Goal: Task Accomplishment & Management: Complete application form

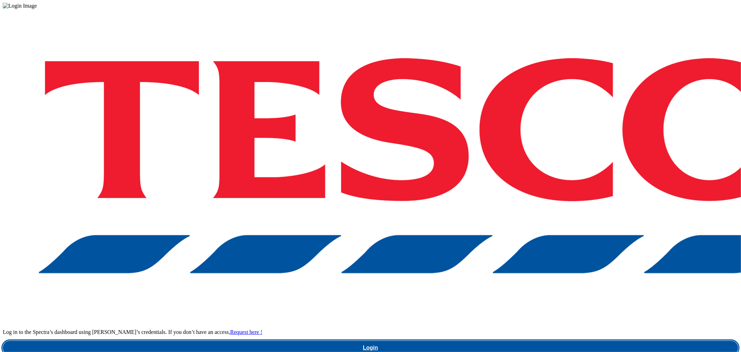
click at [537, 341] on link "Login" at bounding box center [371, 348] width 736 height 14
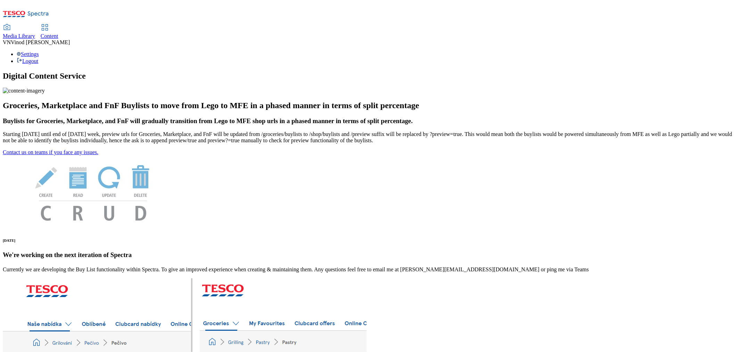
drag, startPoint x: 168, startPoint y: 13, endPoint x: 172, endPoint y: 10, distance: 5.3
click at [58, 33] on span "Content" at bounding box center [50, 36] width 18 height 6
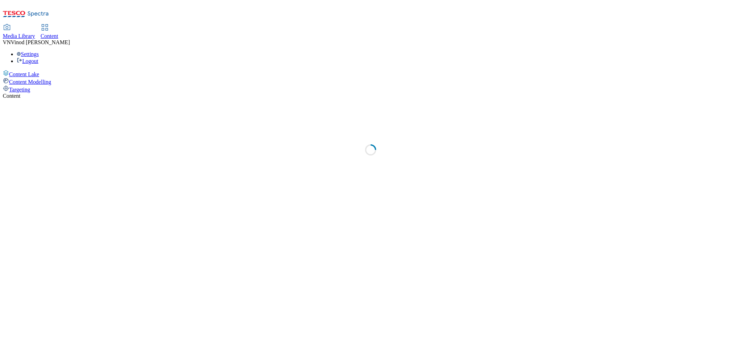
select select "ghs-uk"
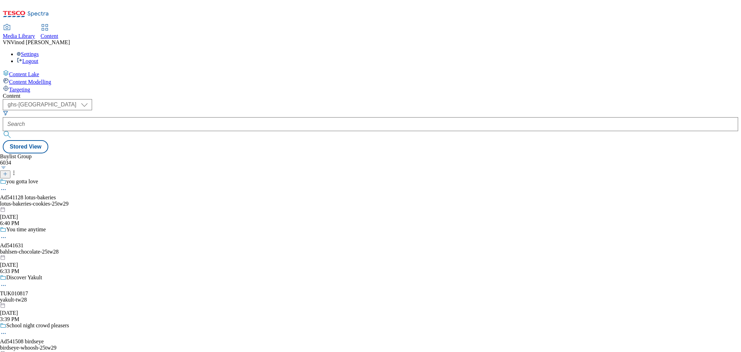
click at [8, 171] on icon at bounding box center [5, 173] width 5 height 5
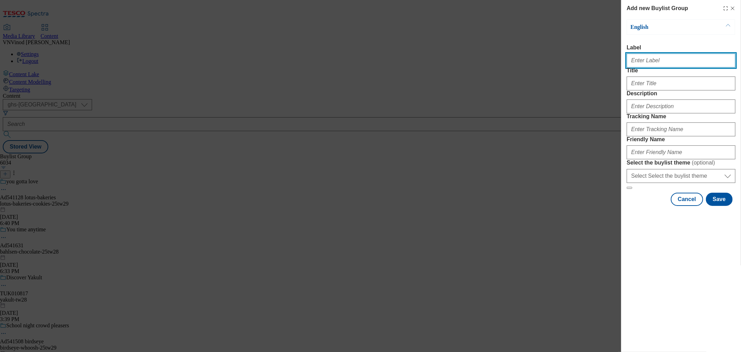
click at [657, 64] on input "Label" at bounding box center [681, 61] width 109 height 14
paste input "541000"
paste input "Nestle"
click at [653, 64] on input "Ad541000 Nestle" at bounding box center [681, 61] width 109 height 14
type input "Ad541000 nestle"
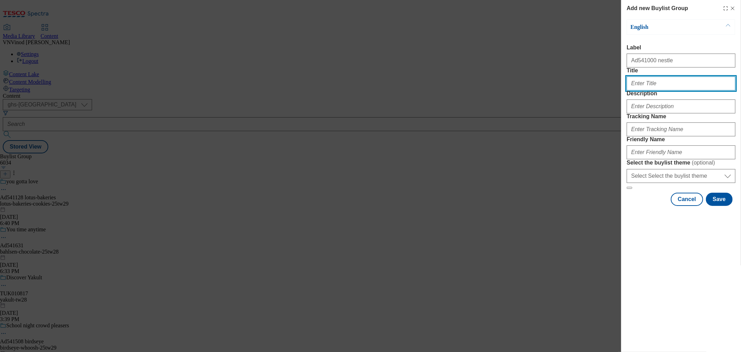
click at [641, 90] on input "Title" at bounding box center [681, 83] width 109 height 14
paste input "Pick up and share a pack of Nestle chocolate bars"
type input "Pick up and share a pack of Nestle chocolate bars"
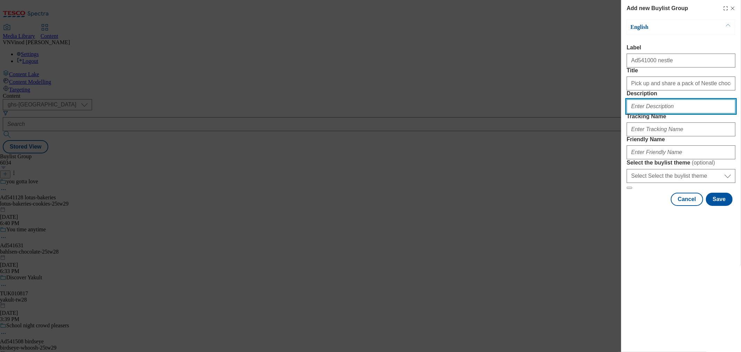
click at [654, 113] on input "Description" at bounding box center [681, 106] width 109 height 14
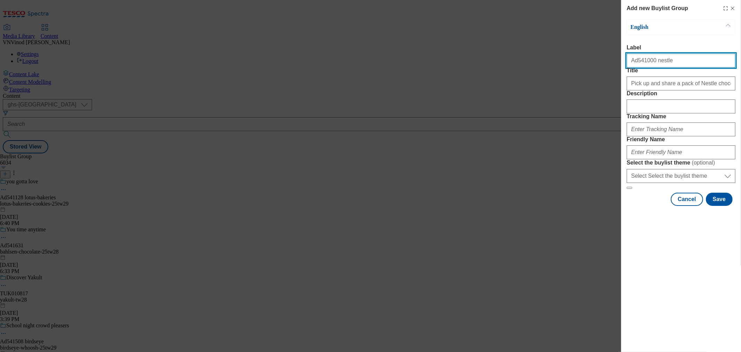
click at [641, 62] on input "Ad541000 nestle" at bounding box center [681, 61] width 109 height 14
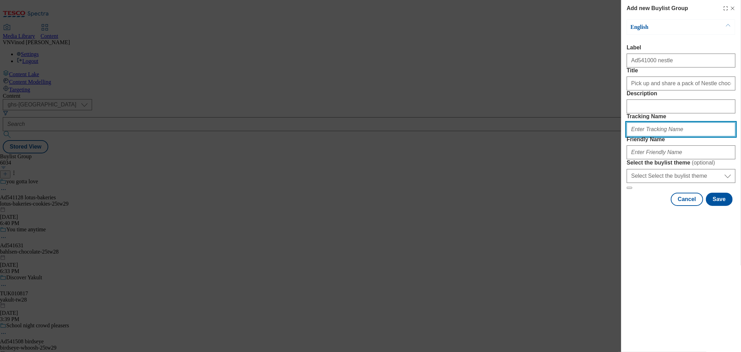
click at [654, 136] on input "Tracking Name" at bounding box center [681, 129] width 109 height 14
paste input "Ad541000"
click at [645, 136] on input "DH_ADAd541000" at bounding box center [681, 129] width 109 height 14
type input "DH_AD541000"
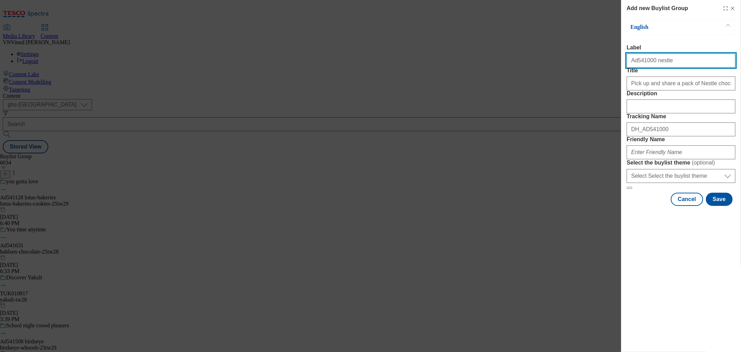
click at [657, 64] on input "Ad541000 nestle" at bounding box center [681, 61] width 109 height 14
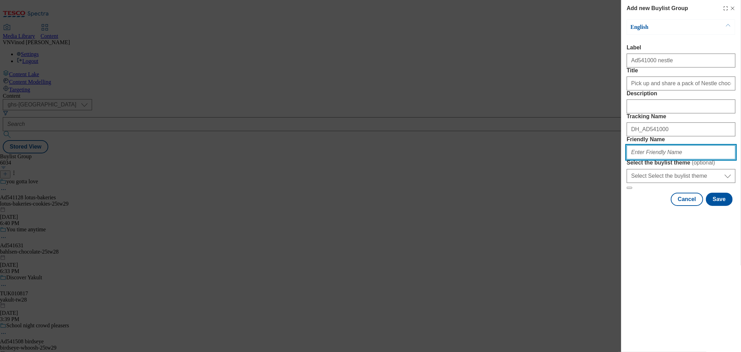
click at [658, 159] on input "Friendly Name" at bounding box center [681, 152] width 109 height 14
paste input "nestle"
paste input "KitKat"
click at [645, 159] on input "nestle-KitKat" at bounding box center [681, 152] width 109 height 14
drag, startPoint x: 651, startPoint y: 200, endPoint x: 673, endPoint y: 215, distance: 25.9
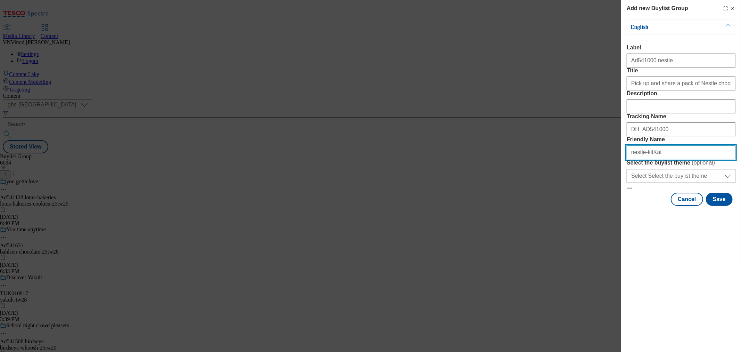
click at [651, 159] on input "nestle-kitKat" at bounding box center [681, 152] width 109 height 14
click at [675, 159] on input "nestle-kitkat" at bounding box center [681, 152] width 109 height 14
drag, startPoint x: 673, startPoint y: 202, endPoint x: 459, endPoint y: 206, distance: 214.5
click at [459, 206] on div "Add new Buylist Group English Label Ad541000 nestle Title Pick up and share a p…" at bounding box center [370, 176] width 741 height 352
type input "nestle-kitkat-25tw29"
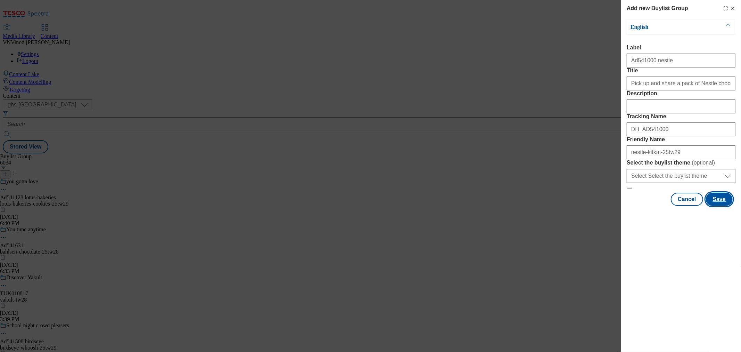
click at [718, 206] on button "Save" at bounding box center [719, 199] width 27 height 13
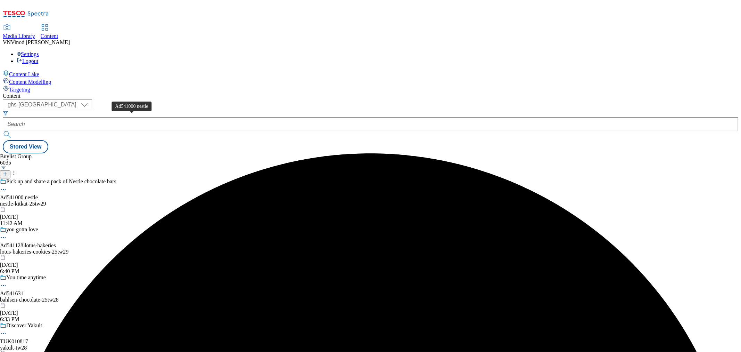
drag, startPoint x: 109, startPoint y: 118, endPoint x: 103, endPoint y: 133, distance: 16.5
click at [38, 194] on div "Ad541000 nestle" at bounding box center [19, 197] width 38 height 6
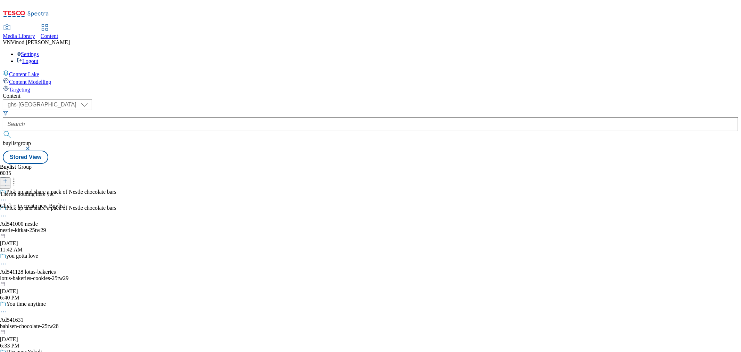
click at [8, 178] on icon at bounding box center [5, 180] width 5 height 5
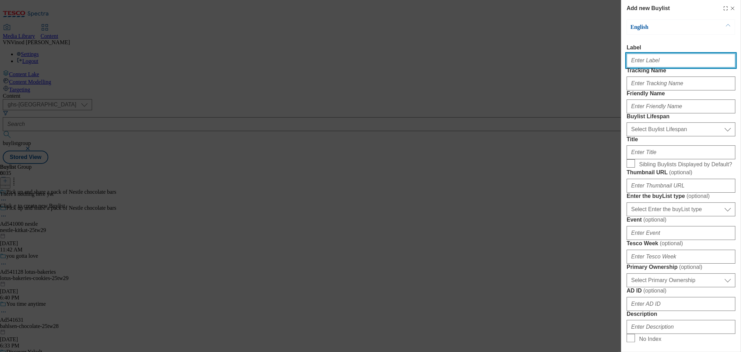
click at [668, 63] on input "Label" at bounding box center [681, 61] width 109 height 14
paste input "541000"
type input "Ad541000"
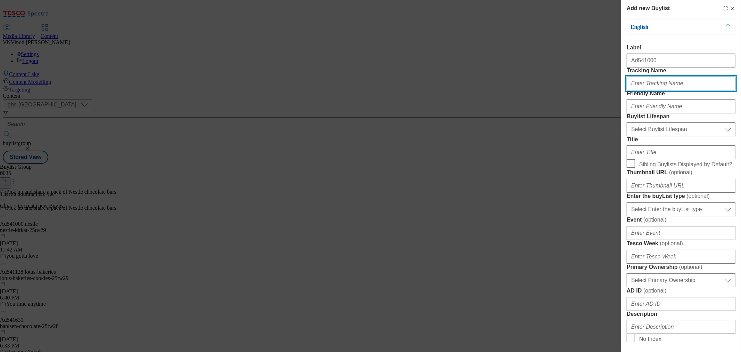
click at [655, 90] on input "Tracking Name" at bounding box center [681, 83] width 109 height 14
paste input "541000"
type input "DH_AD541000"
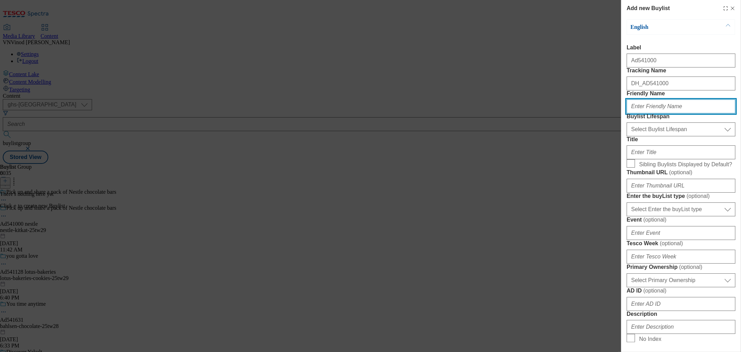
click at [651, 113] on input "Friendly Name" at bounding box center [681, 106] width 109 height 14
type input "nestle"
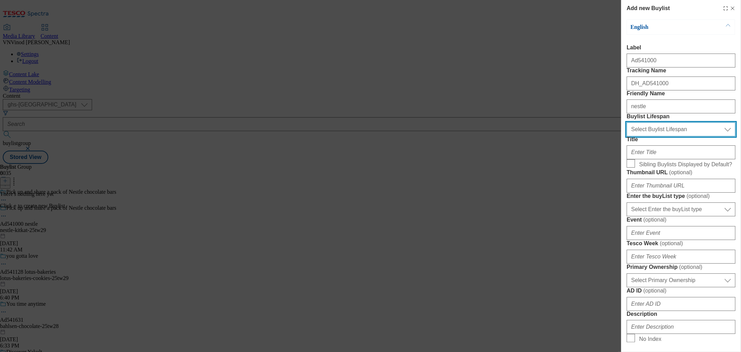
click at [662, 136] on select "Select Buylist Lifespan evergreen seasonal tactical" at bounding box center [681, 129] width 109 height 14
select select "tactical"
click at [627, 136] on select "Select Buylist Lifespan evergreen seasonal tactical" at bounding box center [681, 129] width 109 height 14
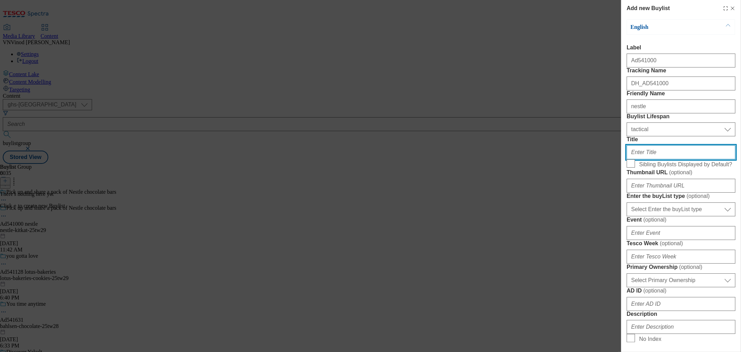
click at [658, 159] on input "Title" at bounding box center [681, 152] width 109 height 14
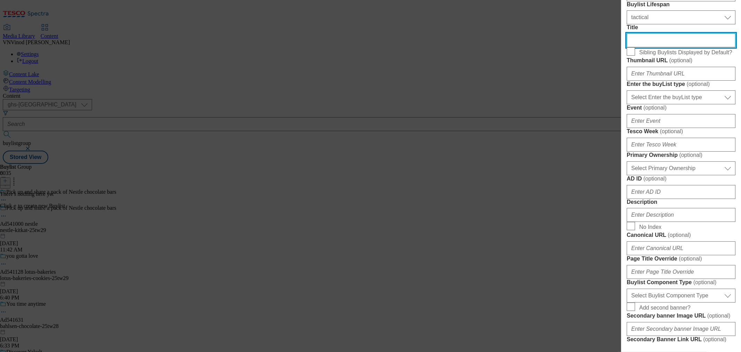
scroll to position [116, 0]
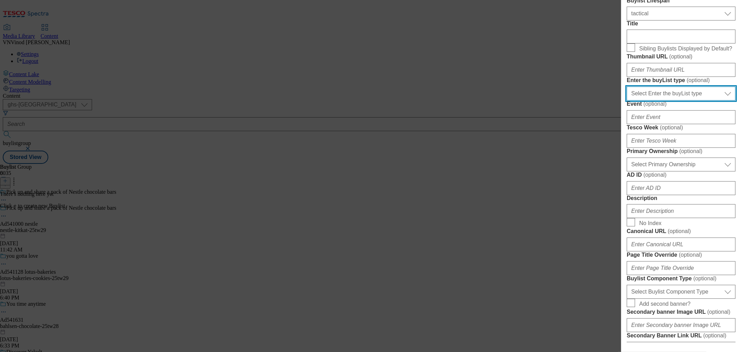
click at [686, 100] on select "Select Enter the buyList type event supplier funded long term >4 weeks supplier…" at bounding box center [681, 94] width 109 height 14
select select "supplier funded short term 1-3 weeks"
click at [627, 100] on select "Select Enter the buyList type event supplier funded long term >4 weeks supplier…" at bounding box center [681, 94] width 109 height 14
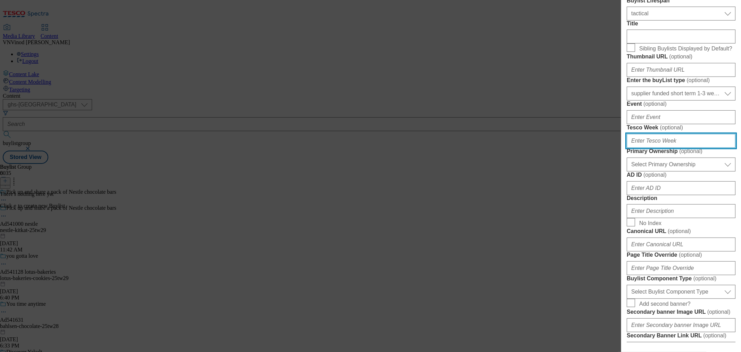
click at [659, 148] on input "Tesco Week ( optional )" at bounding box center [681, 141] width 109 height 14
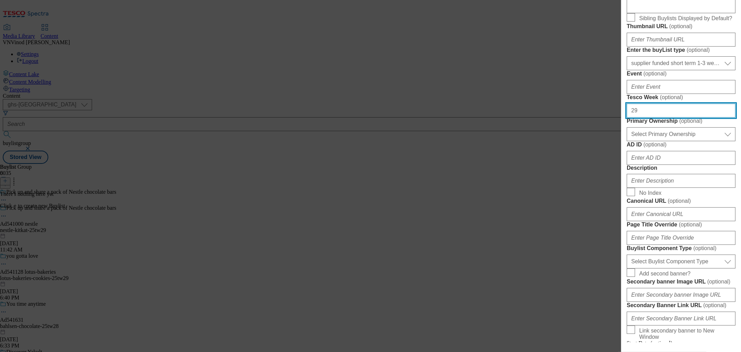
scroll to position [193, 0]
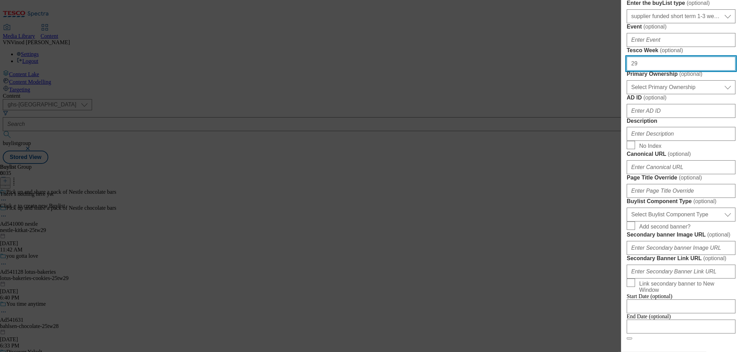
type input "29"
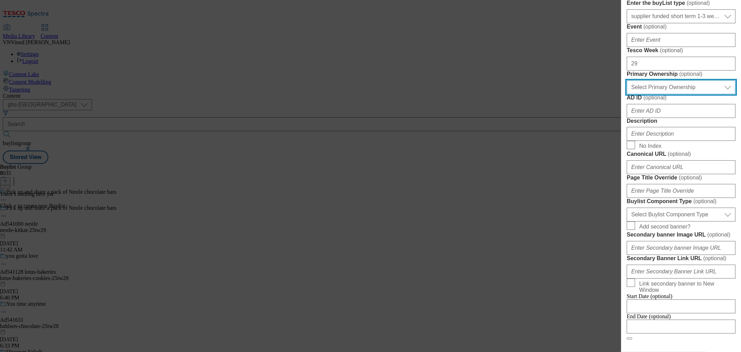
click at [669, 94] on select "Select Primary Ownership tesco dunnhumby" at bounding box center [681, 87] width 109 height 14
select select "dunnhumby"
click at [627, 94] on select "Select Primary Ownership tesco dunnhumby" at bounding box center [681, 87] width 109 height 14
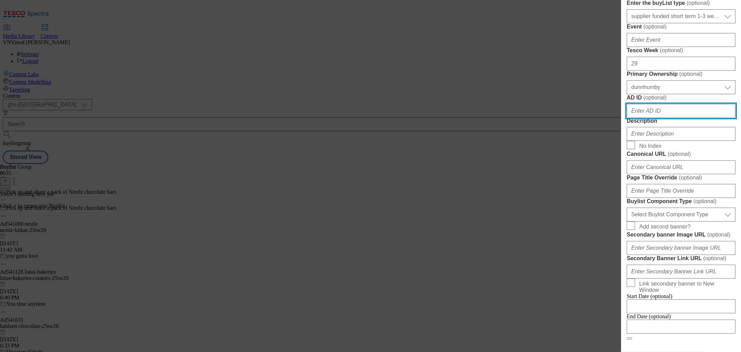
click at [639, 118] on input "AD ID ( optional )" at bounding box center [681, 111] width 109 height 14
paste input "541000"
type input "541000"
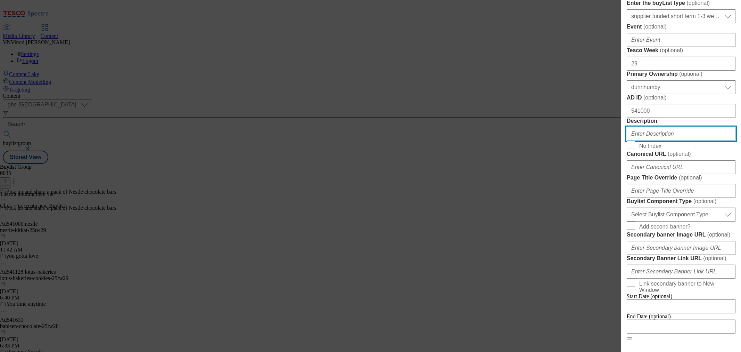
click at [655, 141] on input "Description" at bounding box center [681, 134] width 109 height 14
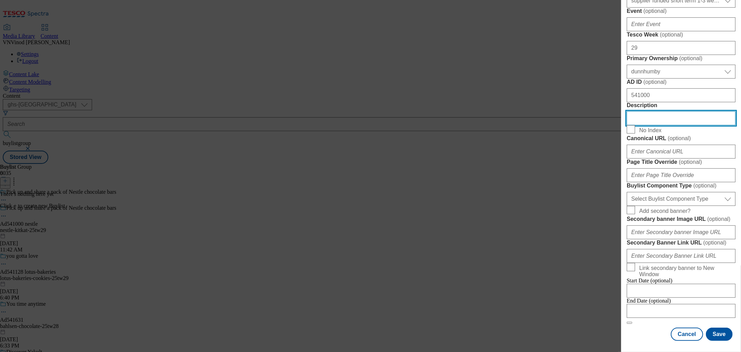
scroll to position [386, 0]
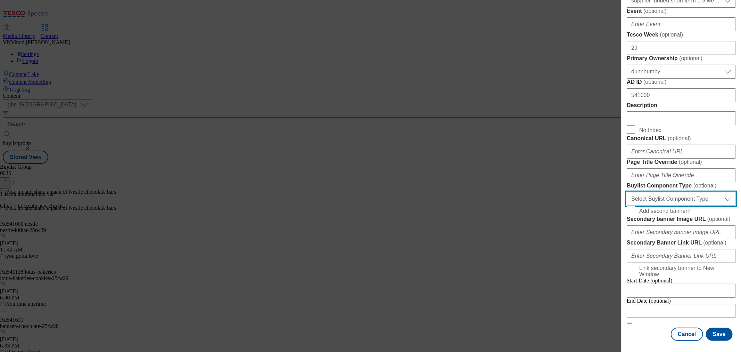
click at [686, 203] on select "Select Buylist Component Type Banner Competition Header Meal" at bounding box center [681, 199] width 109 height 14
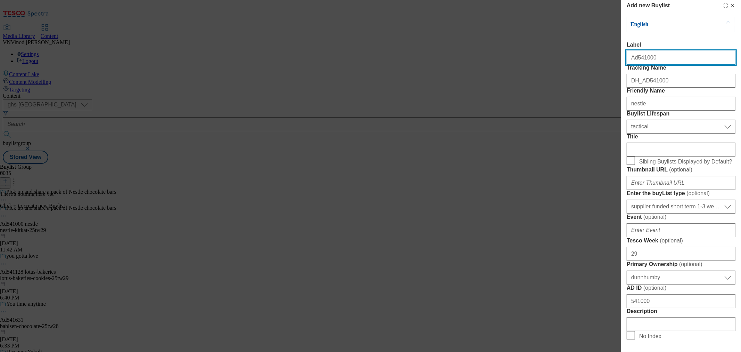
select select "Banner"
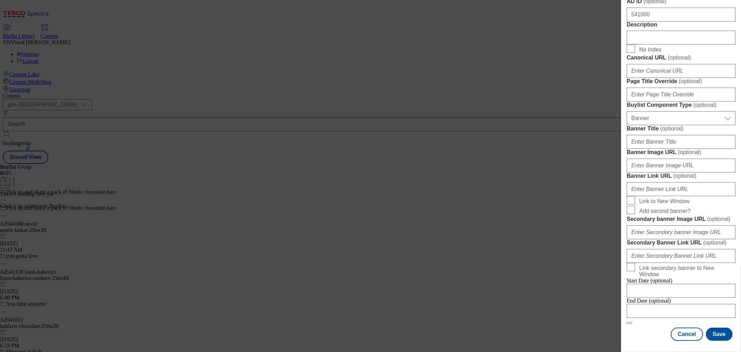
scroll to position [591, 0]
click at [666, 304] on input "Modal" at bounding box center [681, 311] width 109 height 14
select select "2025"
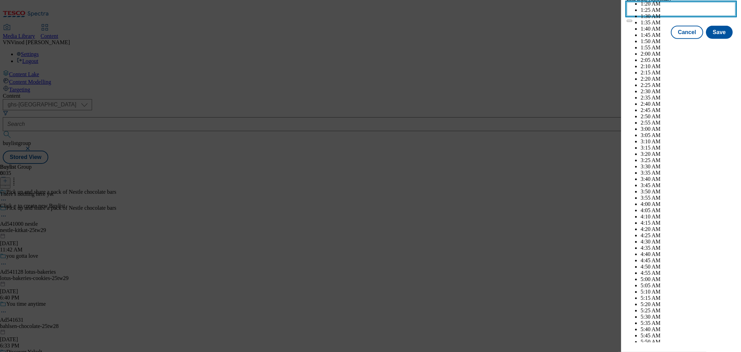
scroll to position [1799, 0]
select select "November"
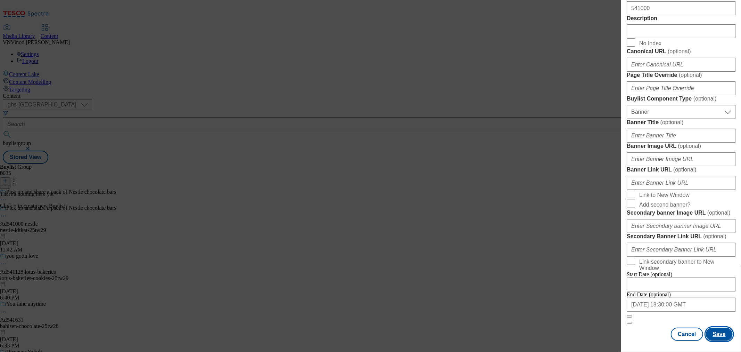
click at [718, 330] on button "Save" at bounding box center [719, 333] width 27 height 13
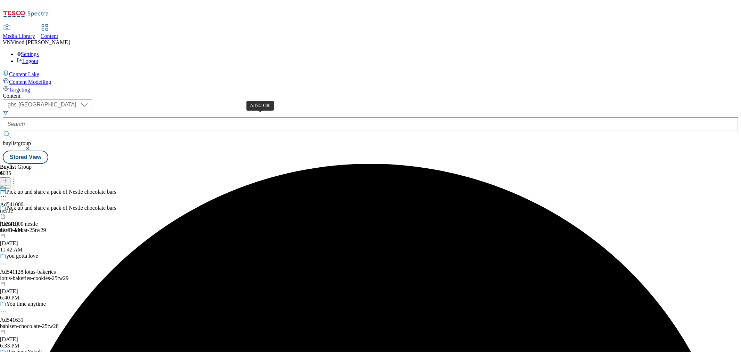
click at [24, 201] on div "Ad541000" at bounding box center [12, 204] width 24 height 6
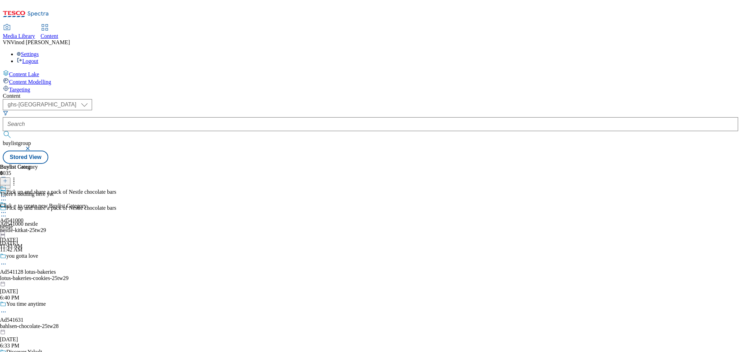
click at [8, 178] on icon at bounding box center [5, 180] width 5 height 5
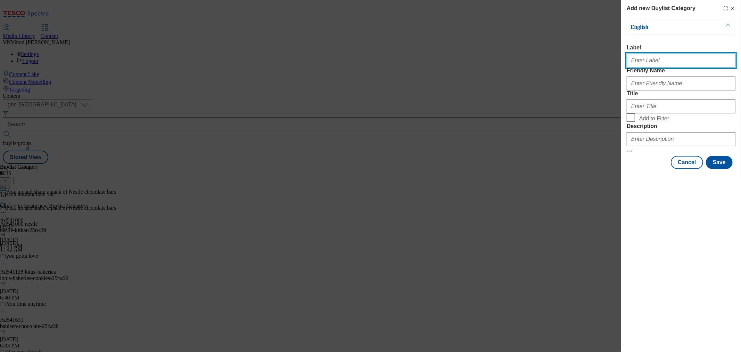
click at [673, 57] on input "Label" at bounding box center [681, 61] width 109 height 14
paste input "541000"
type input "Ad541000"
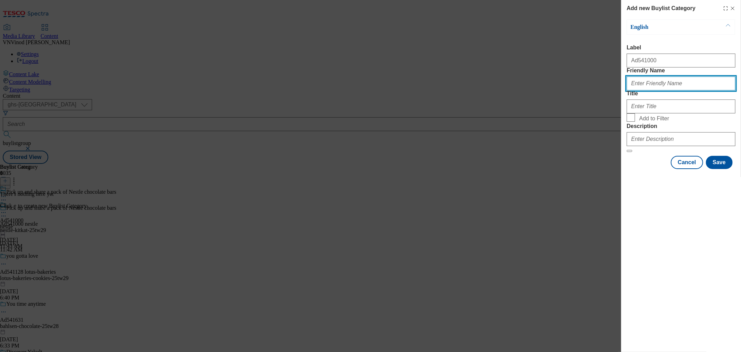
click at [682, 90] on input "Friendly Name" at bounding box center [681, 83] width 109 height 14
paste input "nestle-kitkat"
type input "nestle-kitkat"
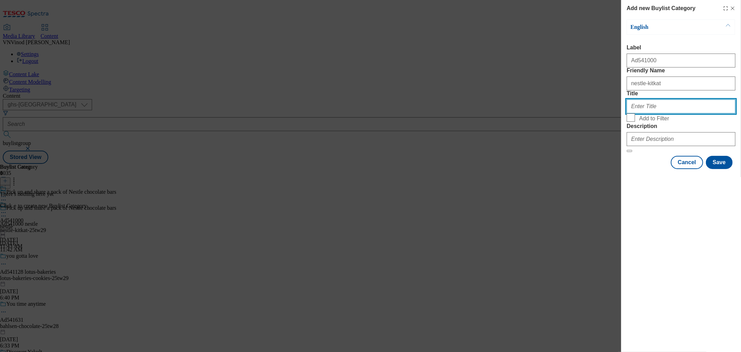
click at [650, 113] on input "Title" at bounding box center [681, 106] width 109 height 14
paste input "Nestle"
type input "Nestle"
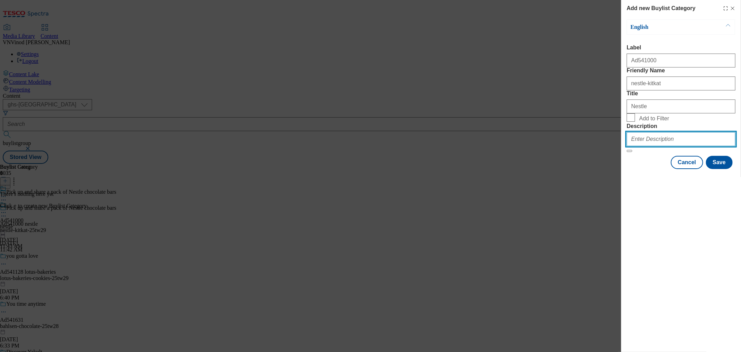
click at [647, 146] on input "Description" at bounding box center [681, 139] width 109 height 14
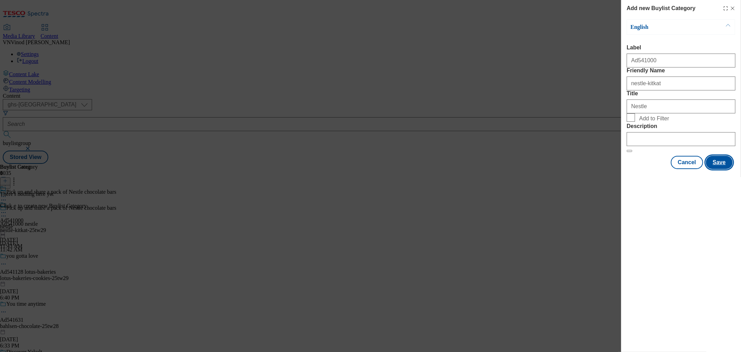
click at [722, 169] on button "Save" at bounding box center [719, 162] width 27 height 13
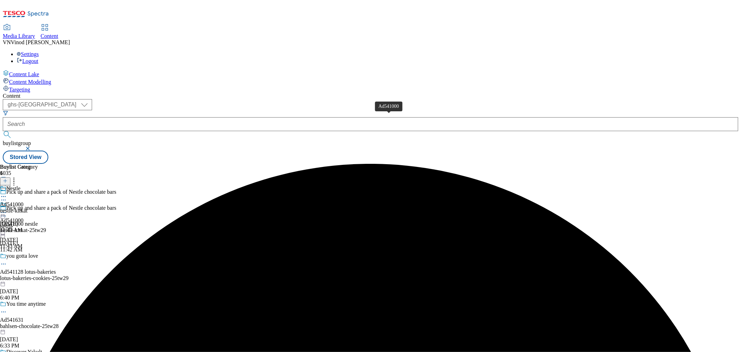
click at [24, 201] on div "Ad541000" at bounding box center [12, 204] width 24 height 6
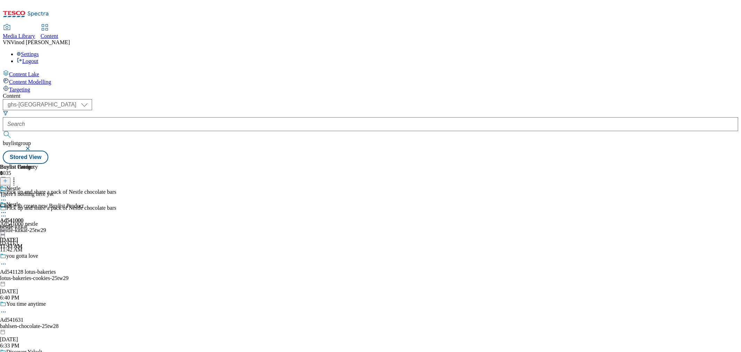
click at [8, 178] on icon at bounding box center [5, 180] width 5 height 5
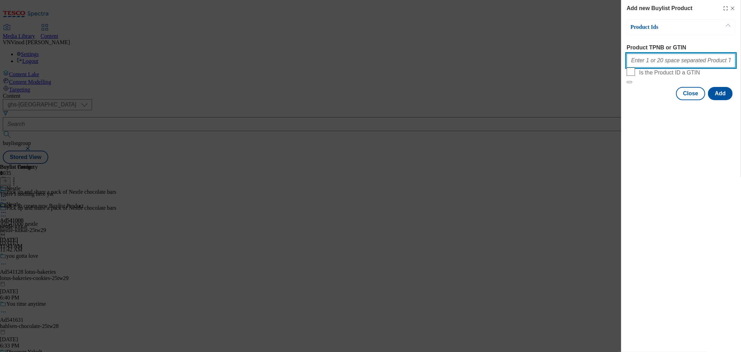
click at [685, 59] on input "Product TPNB or GTIN" at bounding box center [681, 61] width 109 height 14
paste input "60663460 85987891 60663581 60663137"
type input "60663460 85987891 60663581 60663137"
click at [723, 100] on button "Add" at bounding box center [720, 93] width 25 height 13
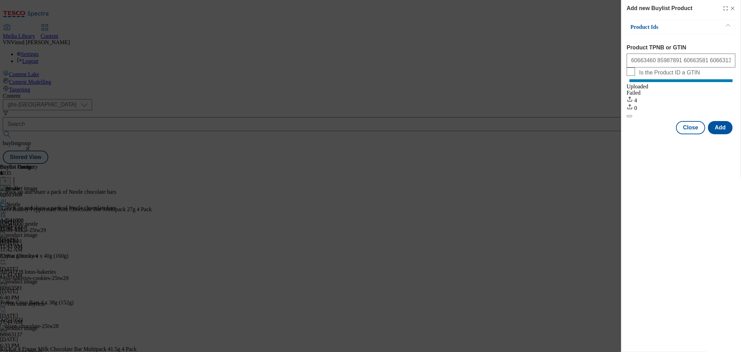
click at [734, 6] on icon "Modal" at bounding box center [733, 9] width 6 height 6
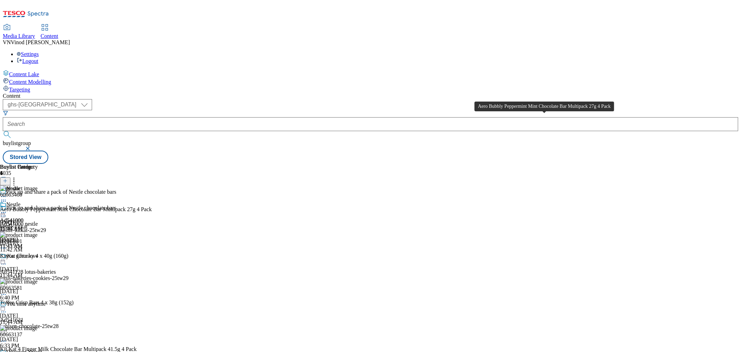
click at [152, 206] on div "Aero Bubbly Peppermint Mint Chocolate Bar Multipack 27g 4 Pack" at bounding box center [76, 209] width 152 height 6
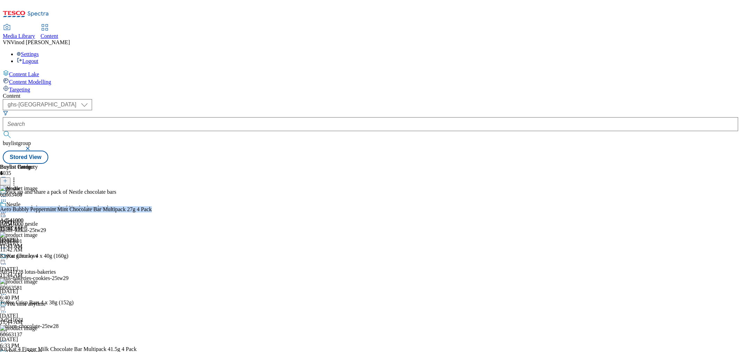
copy div "Aero Bubbly Peppermint Mint Chocolate Bar Multipack 27g 4 Pack"
click at [7, 212] on icon at bounding box center [3, 215] width 7 height 7
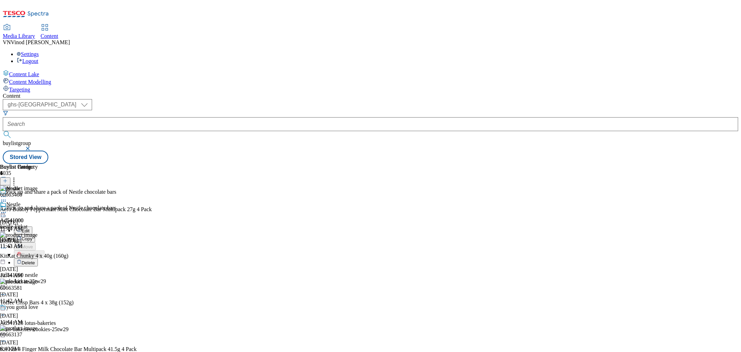
click at [30, 228] on span "Edit" at bounding box center [26, 230] width 8 height 5
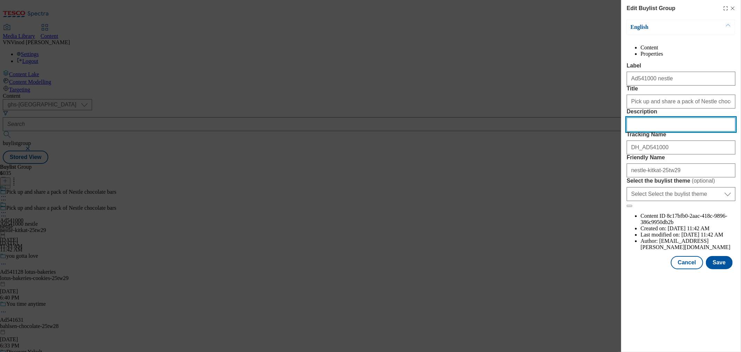
click at [668, 131] on input "Description" at bounding box center [681, 124] width 109 height 14
paste input "Aero Bubbly Peppermint Mint Chocolate Bar Multipack 27g 4 Pack"
type input "Aero Bubbly Peppermint Mint Chocolate Bar Multipack 27g 4 Pack"
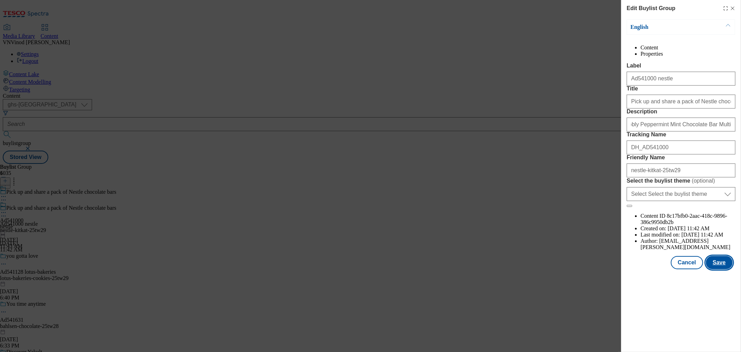
click at [728, 269] on button "Save" at bounding box center [719, 262] width 27 height 13
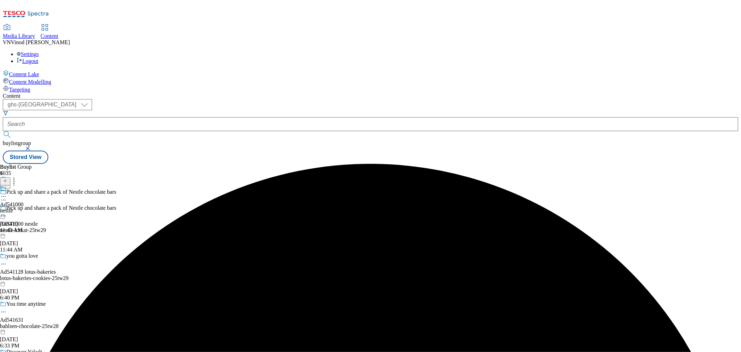
click at [7, 193] on icon at bounding box center [3, 196] width 7 height 7
click at [32, 207] on button "Edit" at bounding box center [23, 211] width 18 height 8
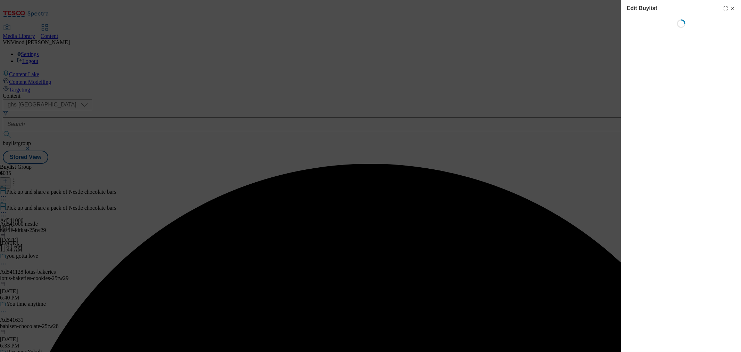
select select "tactical"
select select "supplier funded short term 1-3 weeks"
select select "dunnhumby"
select select "Banner"
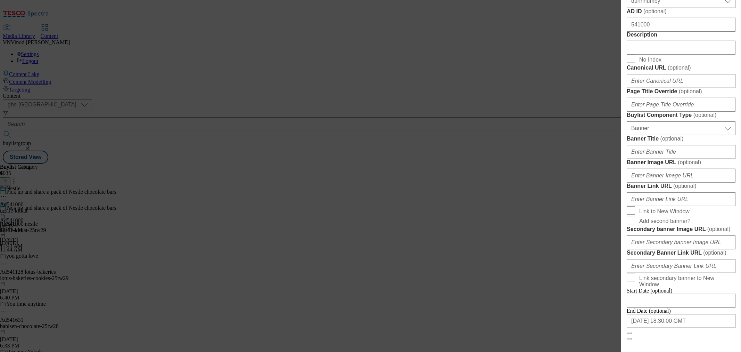
scroll to position [348, 0]
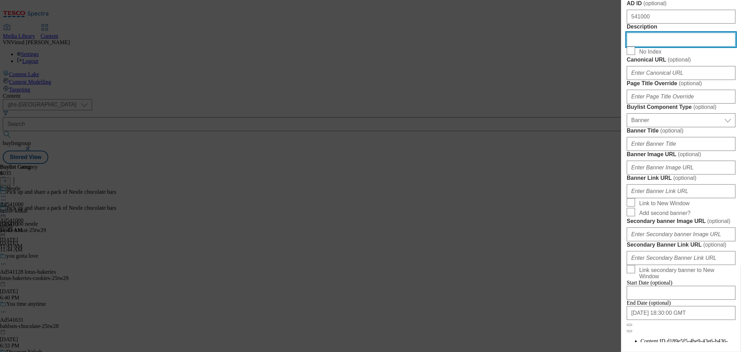
click at [662, 47] on input "Description" at bounding box center [681, 40] width 109 height 14
paste input "Aero Bubbly Peppermint Mint Chocolate Bar Multipack 27g 4 Pack"
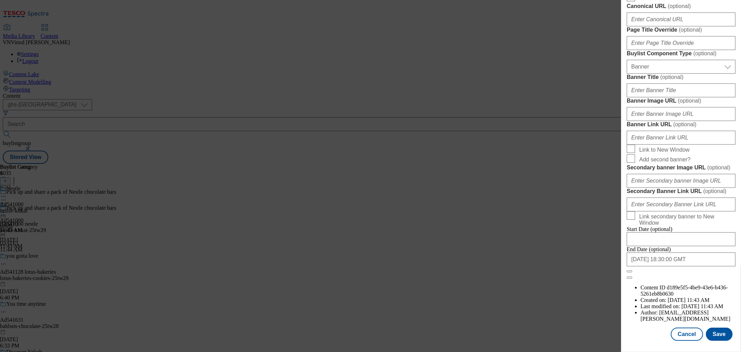
scroll to position [664, 0]
type input "Aero Bubbly Peppermint Mint Chocolate Bar Multipack 27g 4 Pack"
click at [718, 332] on button "Save" at bounding box center [719, 333] width 27 height 13
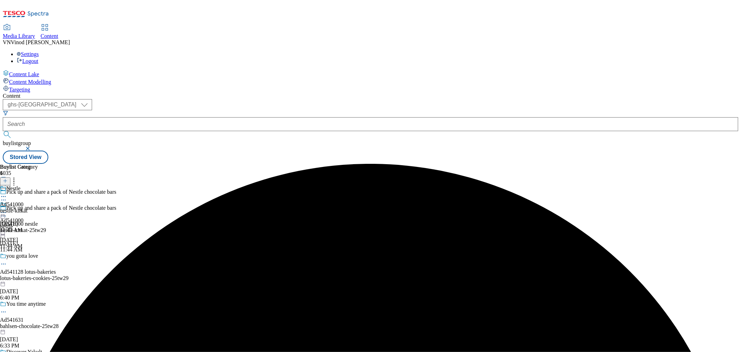
click at [7, 193] on icon at bounding box center [3, 196] width 7 height 7
click at [32, 207] on button "Edit" at bounding box center [23, 211] width 18 height 8
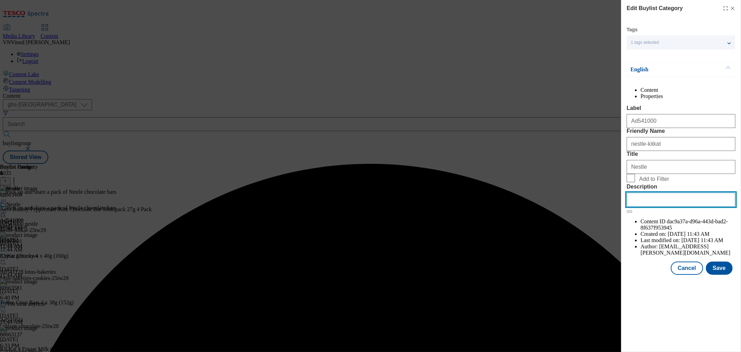
click at [658, 206] on input "Description" at bounding box center [681, 200] width 109 height 14
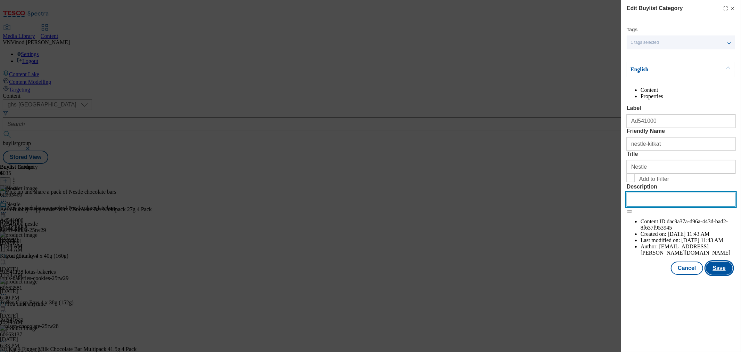
paste input "Aero Bubbly Peppermint Mint Chocolate Bar Multipack 27g 4 Pack"
type input "Aero Bubbly Peppermint Mint Chocolate Bar Multipack 27g 4 Pack"
click at [718, 275] on button "Save" at bounding box center [719, 267] width 27 height 13
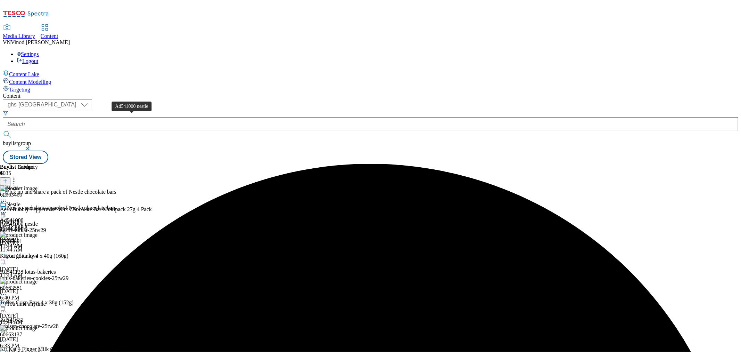
click at [38, 221] on div "Ad541000 nestle" at bounding box center [19, 224] width 38 height 6
